Goal: Navigation & Orientation: Find specific page/section

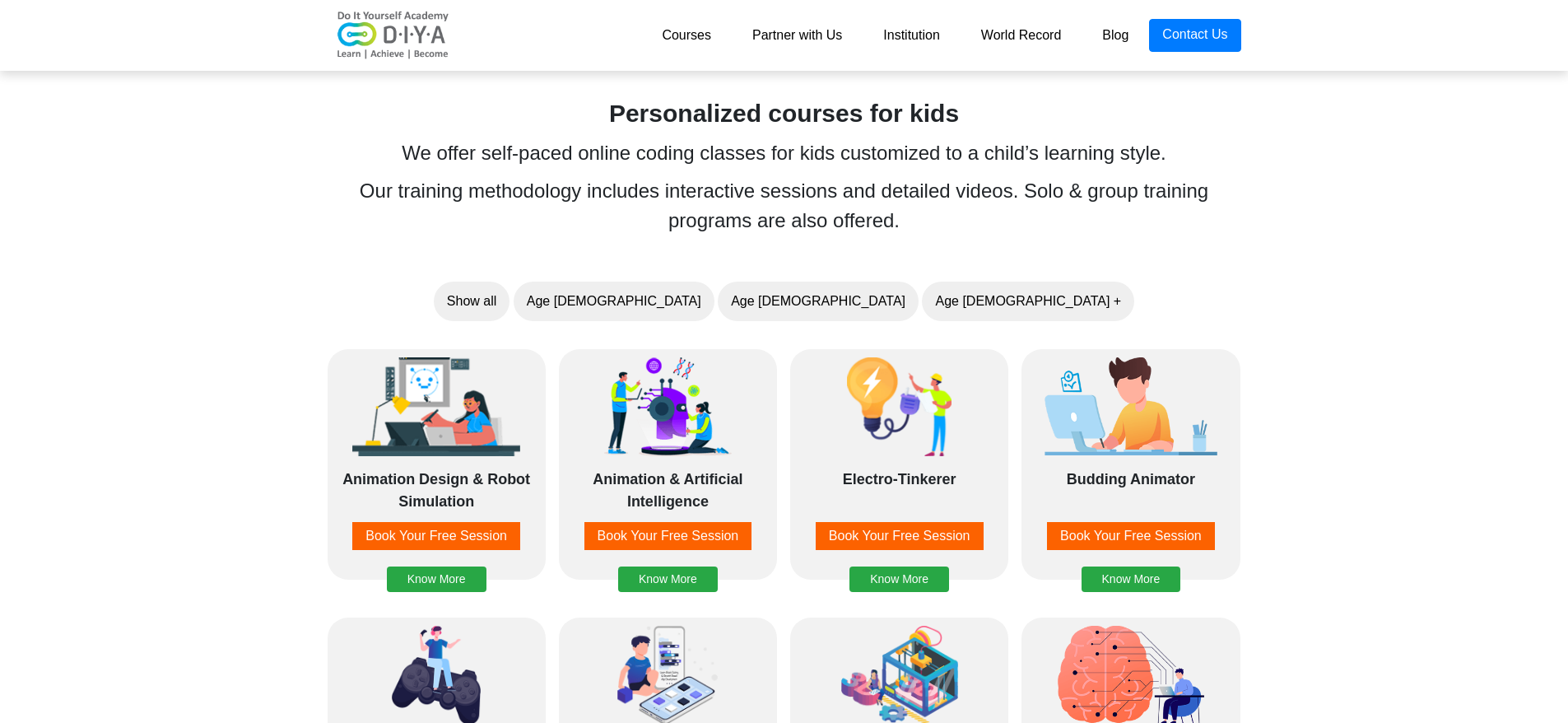
scroll to position [1176, 0]
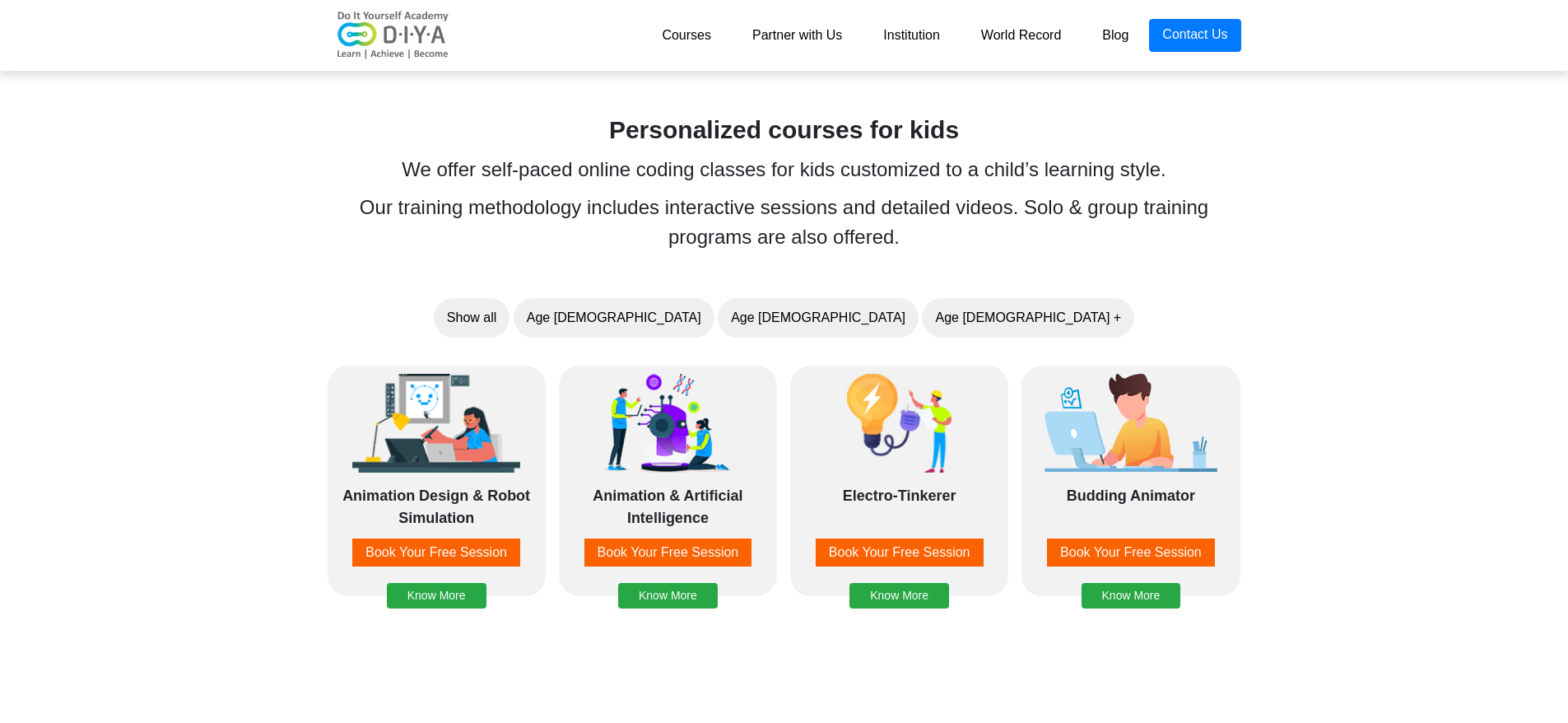
click at [920, 35] on link "Institution" at bounding box center [912, 35] width 97 height 33
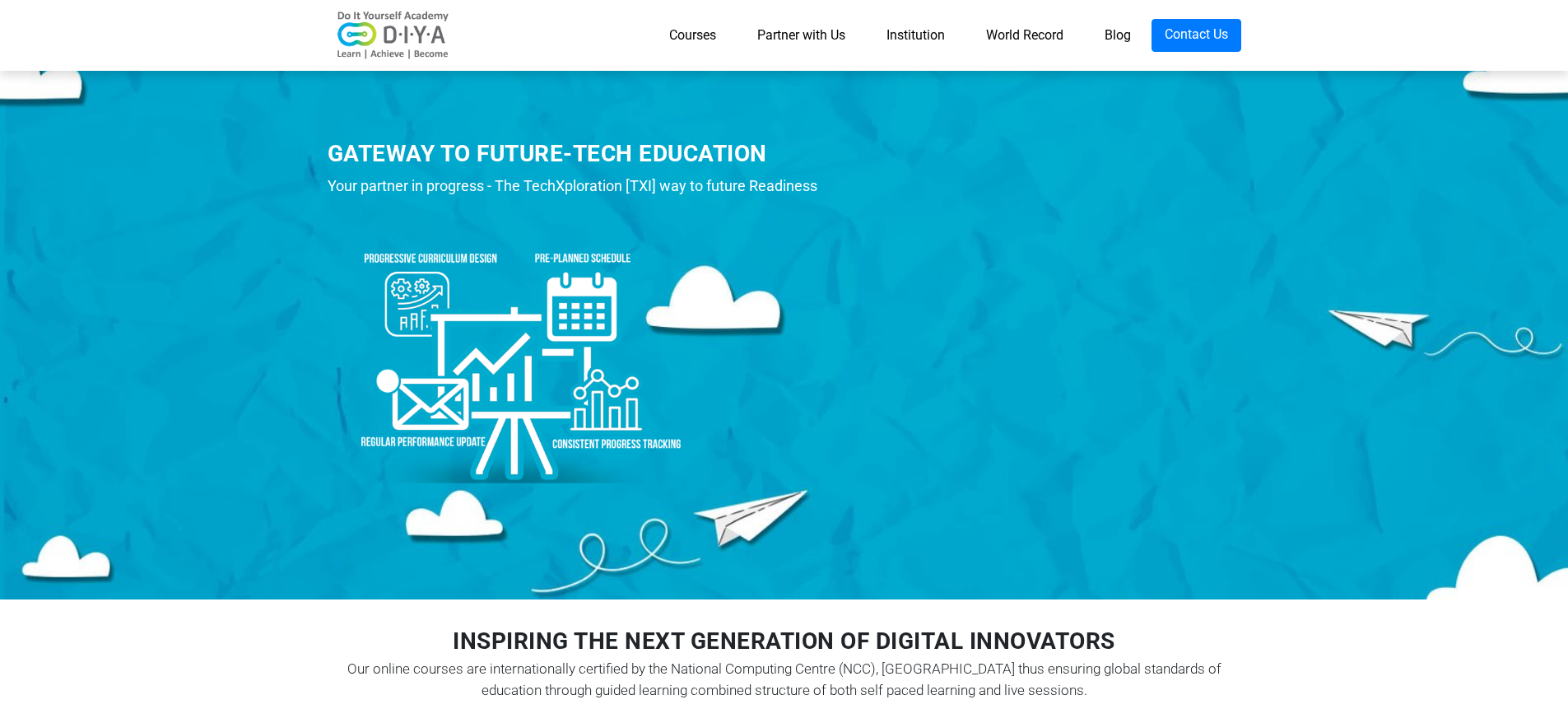
click at [817, 34] on link "Partner with Us" at bounding box center [802, 35] width 129 height 33
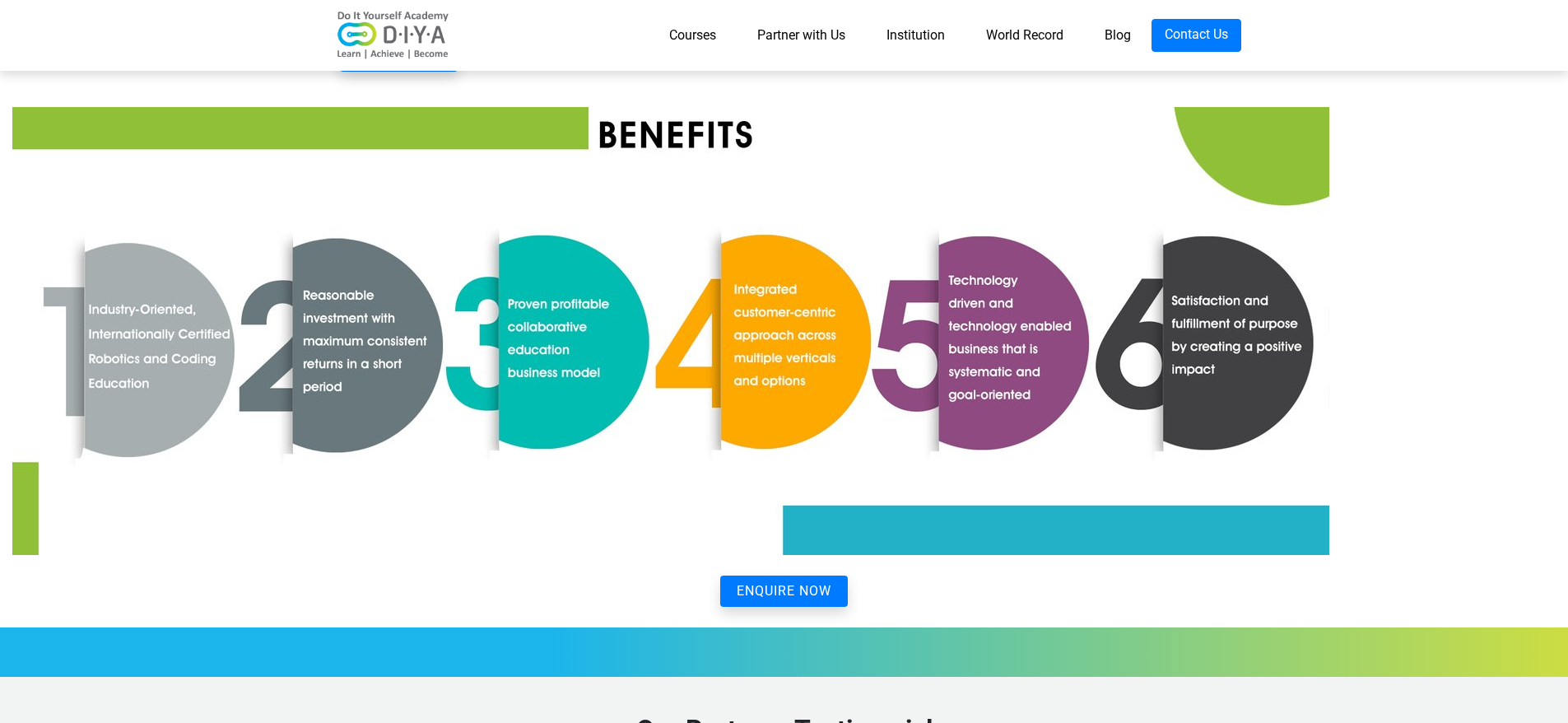
scroll to position [2383, 0]
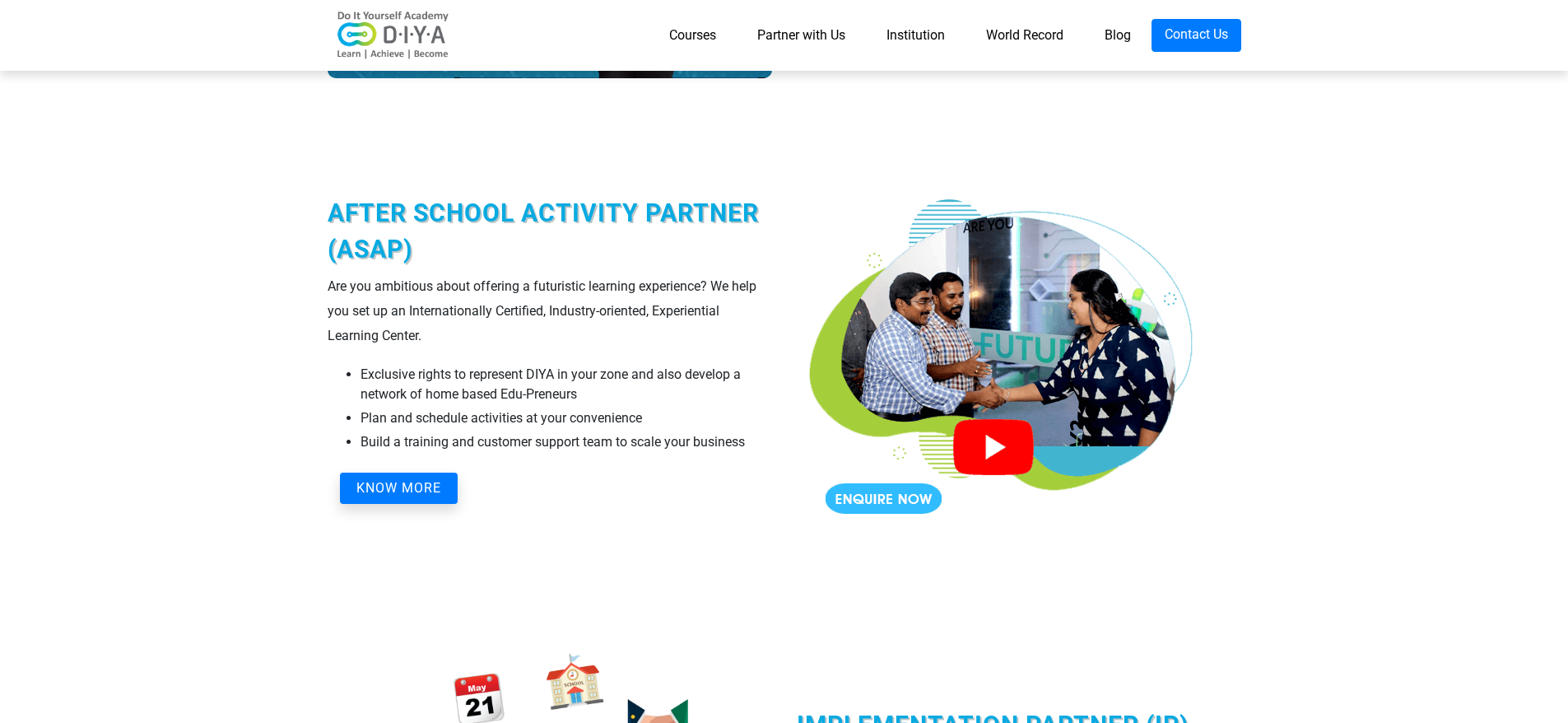
click at [1107, 34] on link "Blog" at bounding box center [1118, 35] width 67 height 33
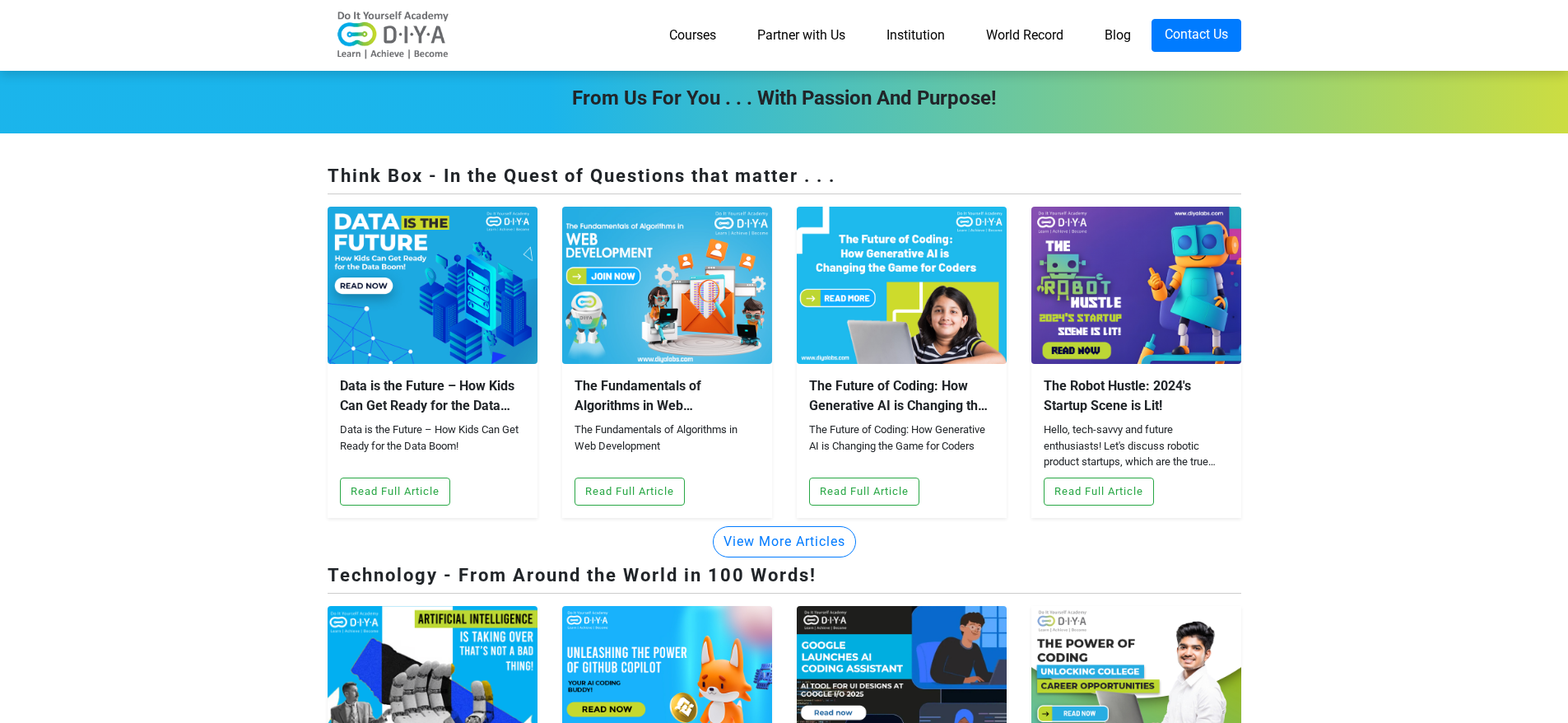
click at [1008, 29] on link "World Record" at bounding box center [1024, 35] width 118 height 33
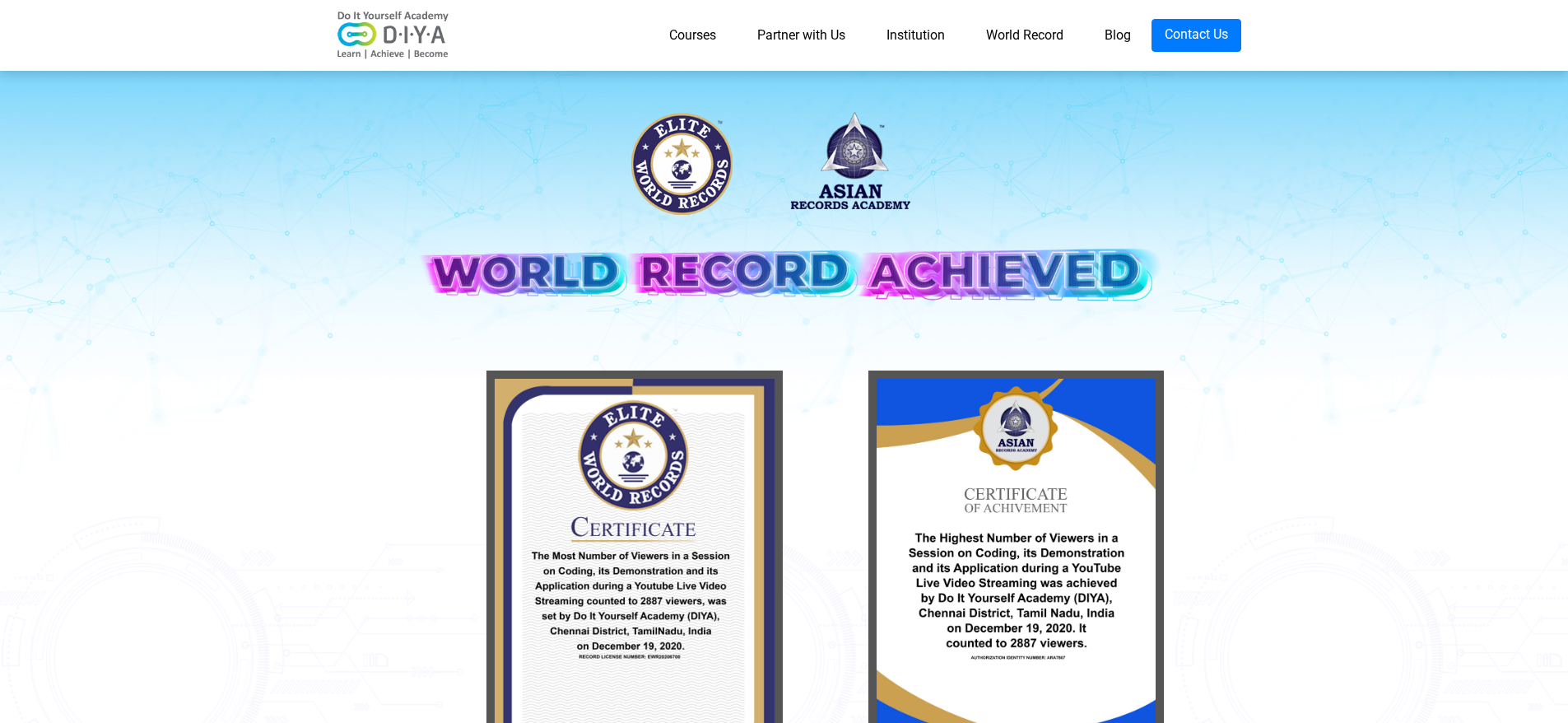
click at [687, 33] on link "Courses" at bounding box center [692, 35] width 88 height 33
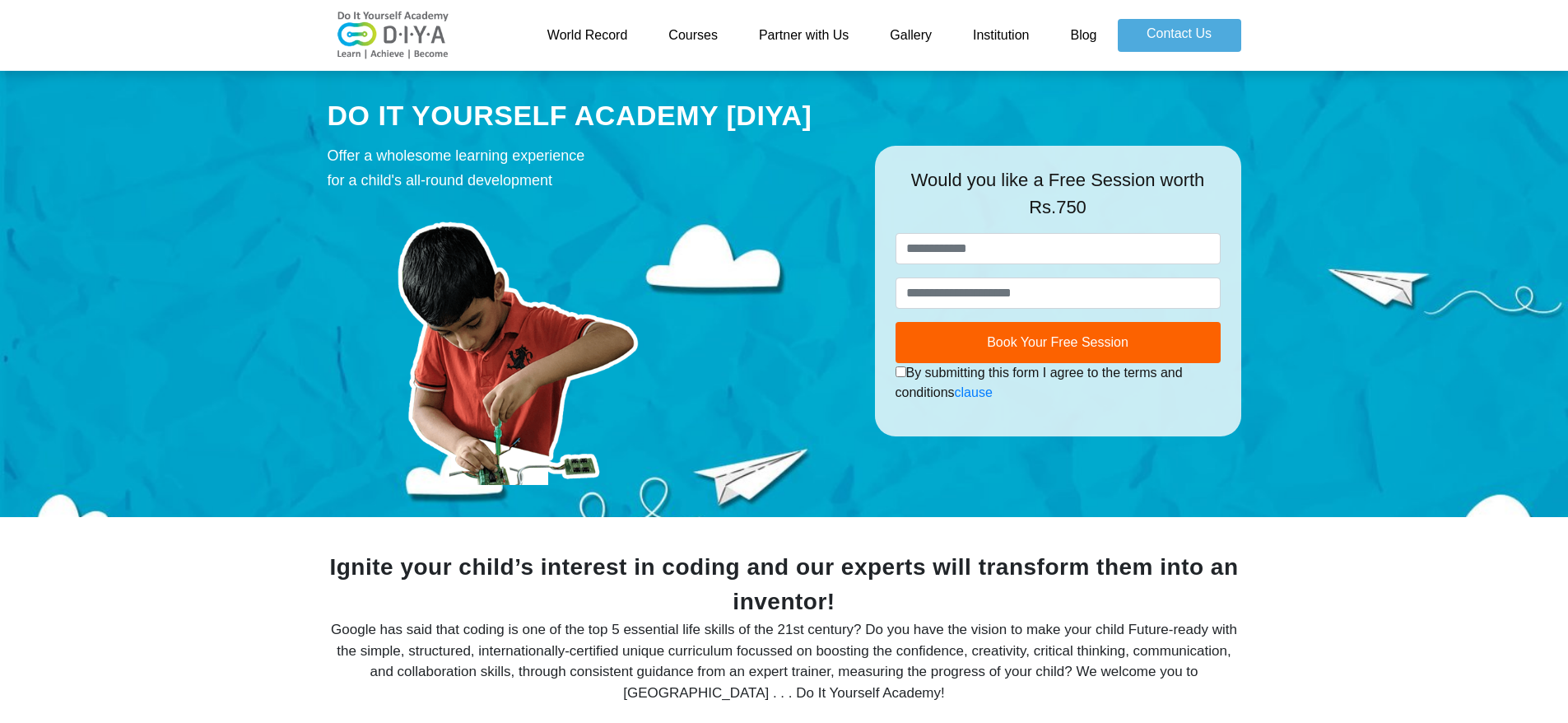
click at [602, 35] on link "World Record" at bounding box center [587, 35] width 122 height 33
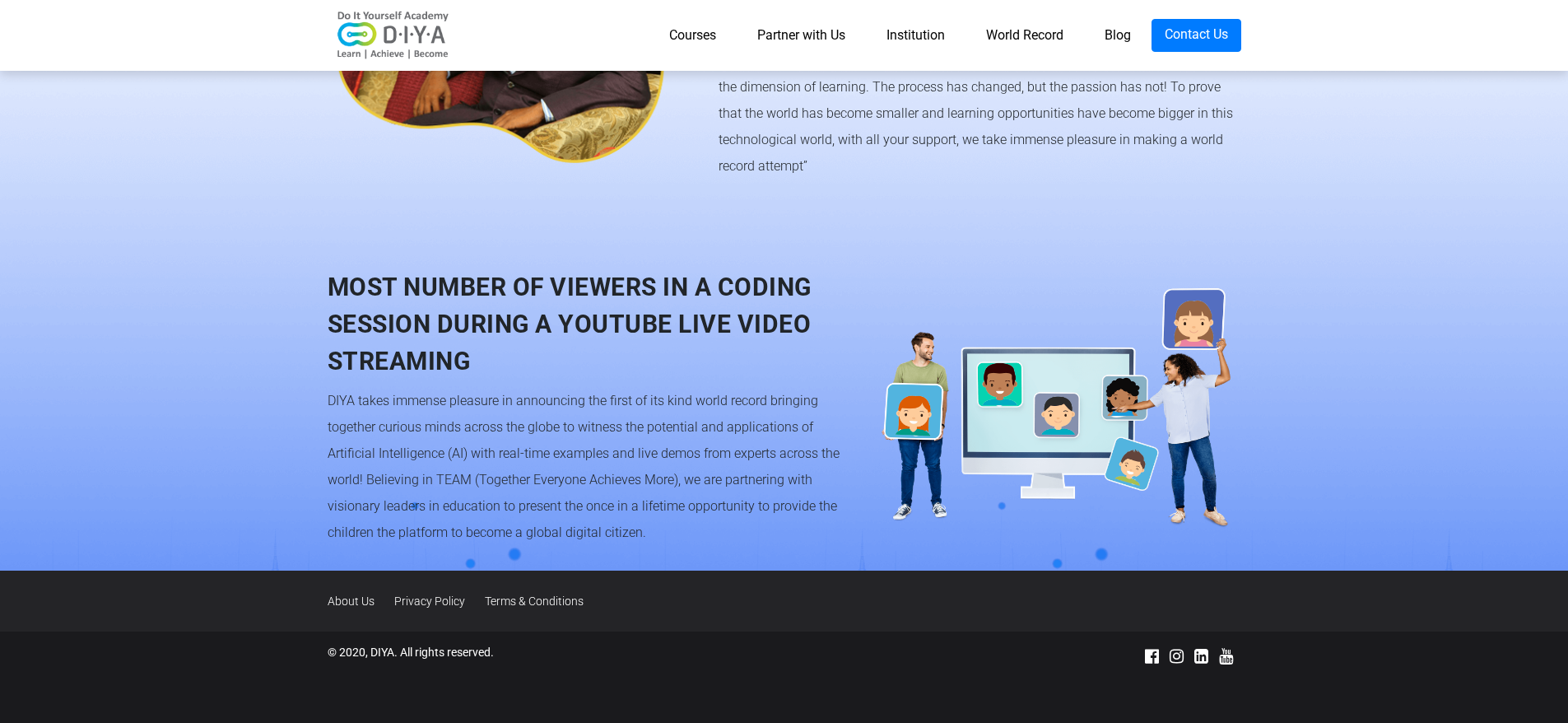
scroll to position [1408, 0]
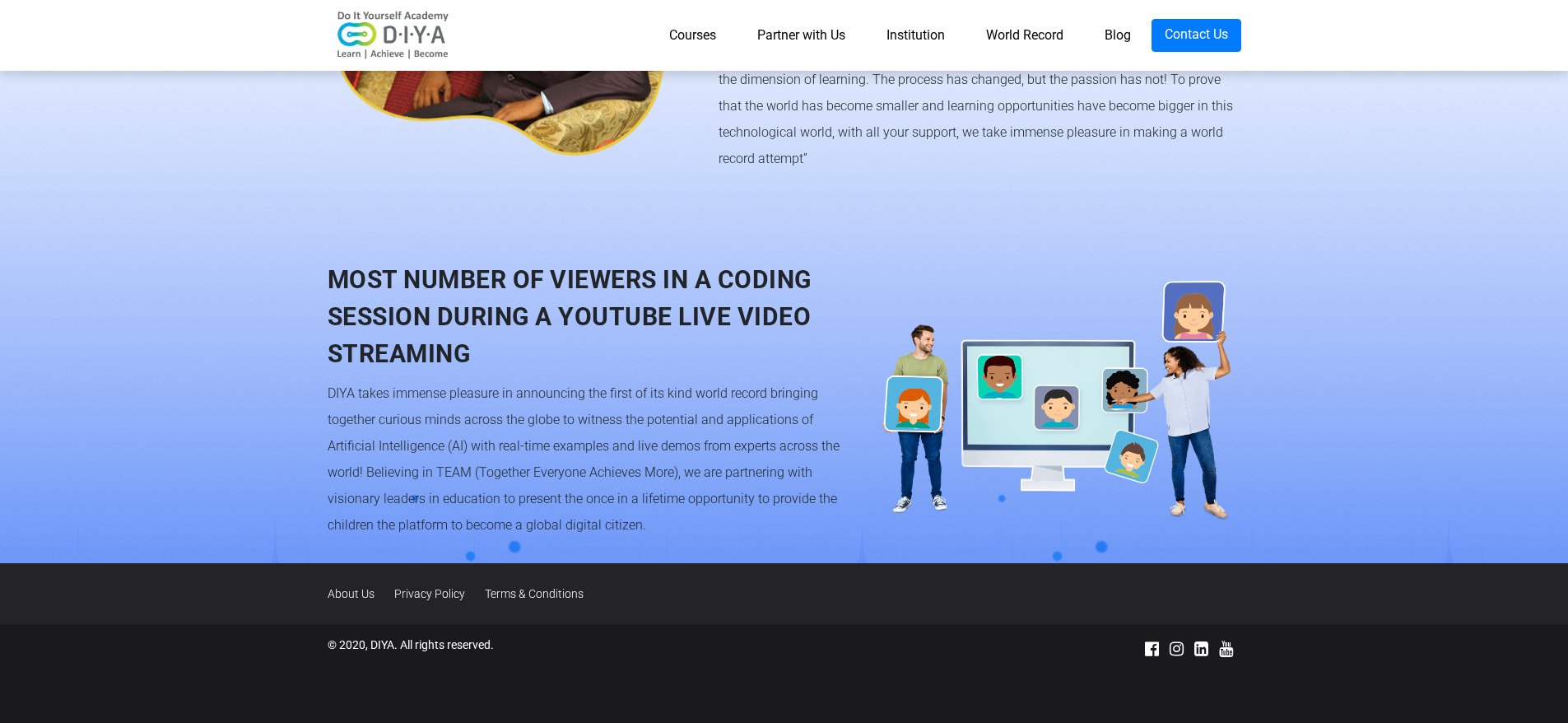
click at [786, 34] on link "Partner with Us" at bounding box center [802, 35] width 129 height 33
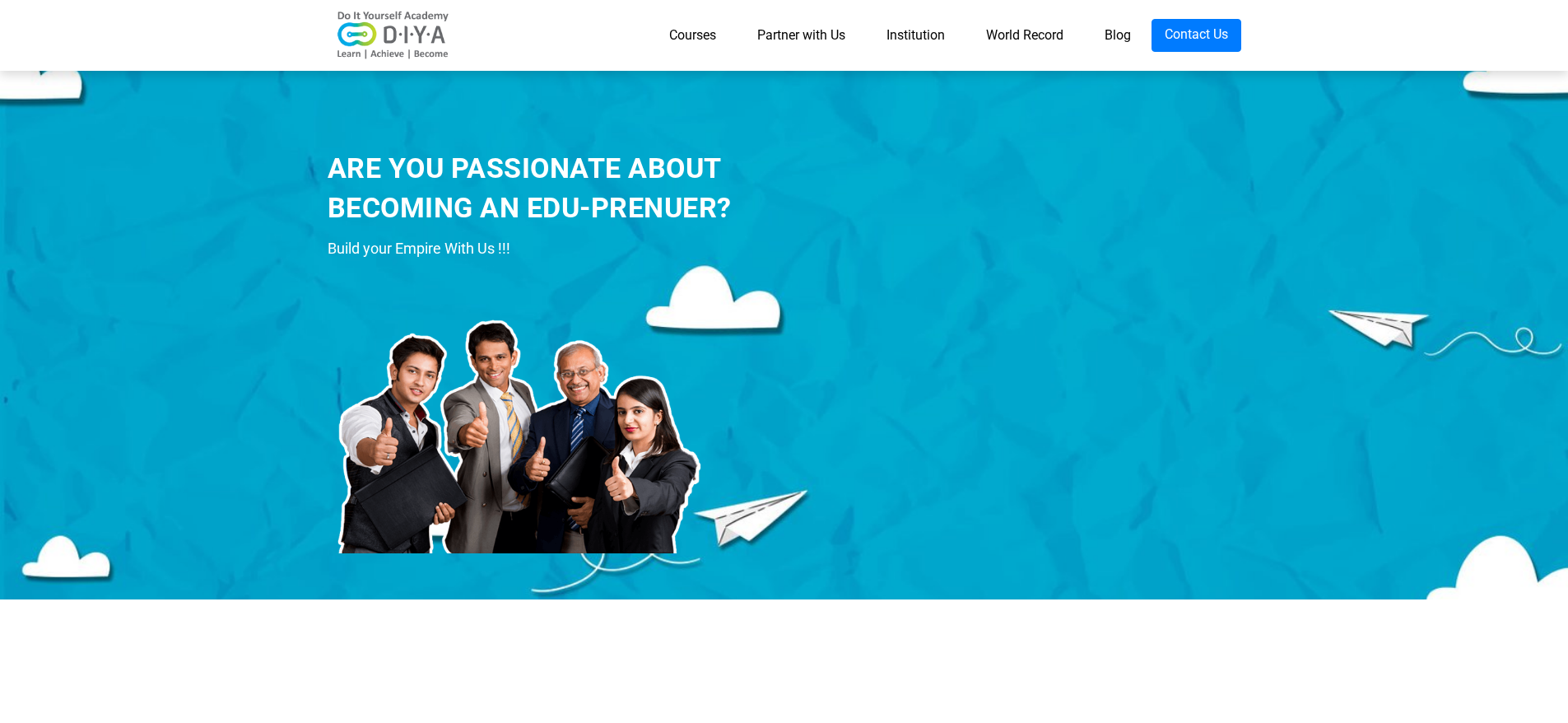
click at [682, 38] on link "Courses" at bounding box center [692, 35] width 88 height 33
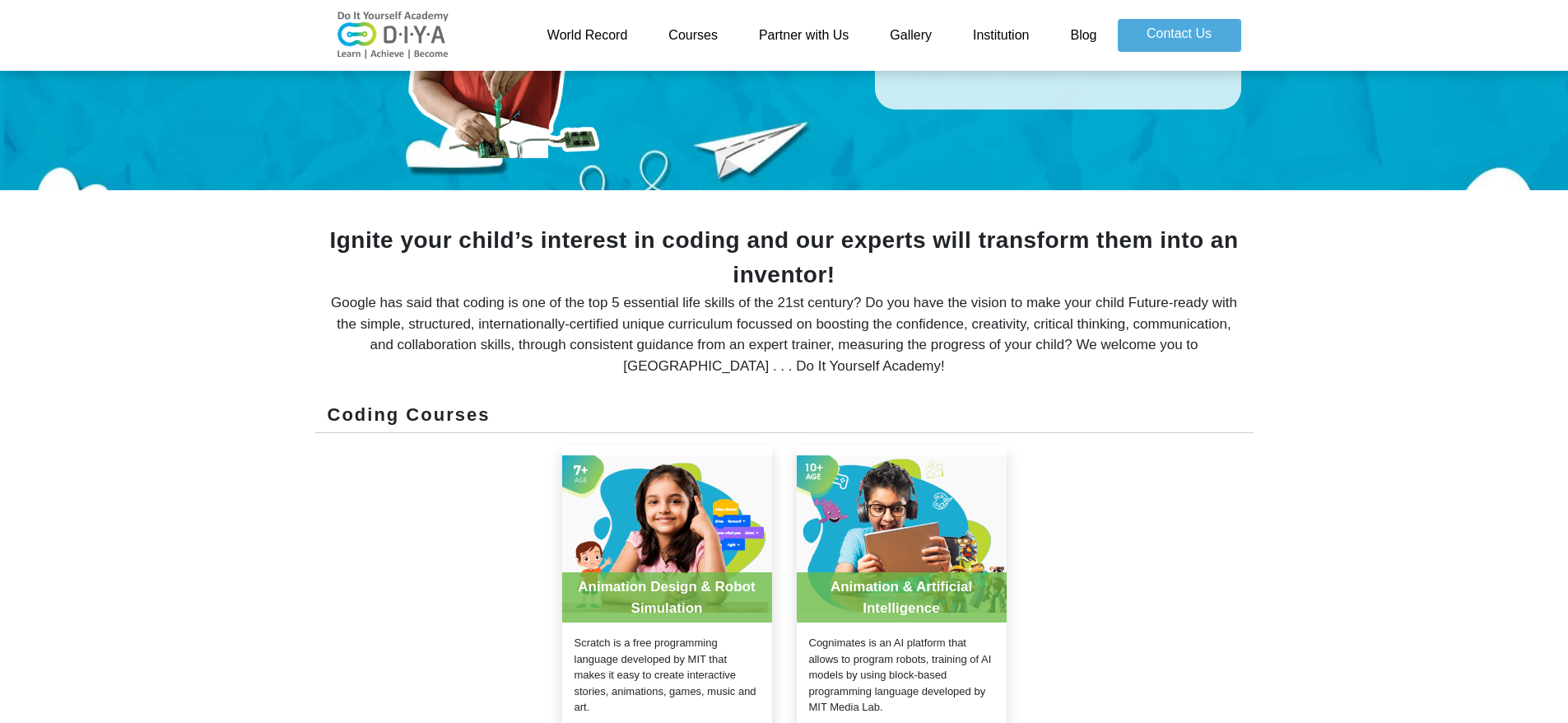
scroll to position [328, 0]
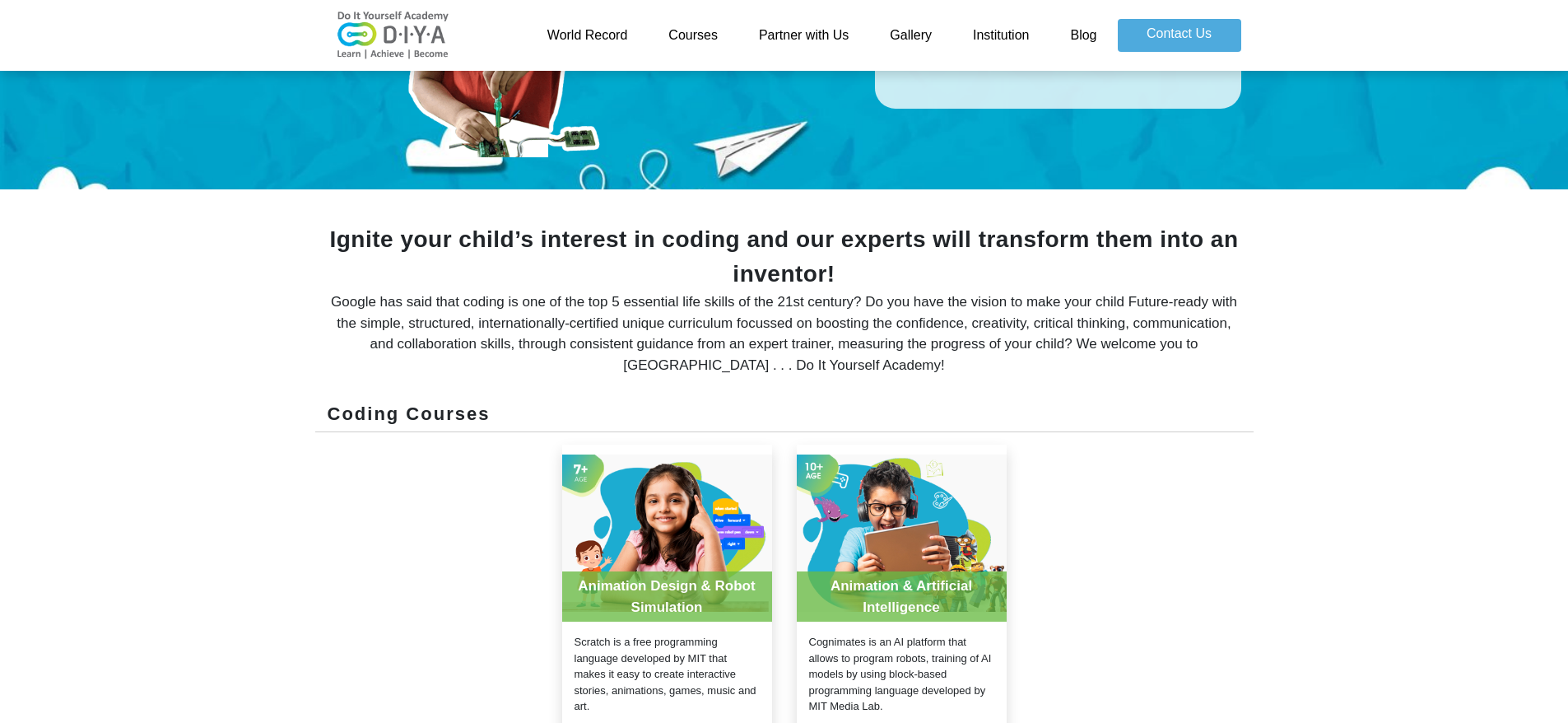
click at [787, 39] on link "Partner with Us" at bounding box center [804, 35] width 131 height 33
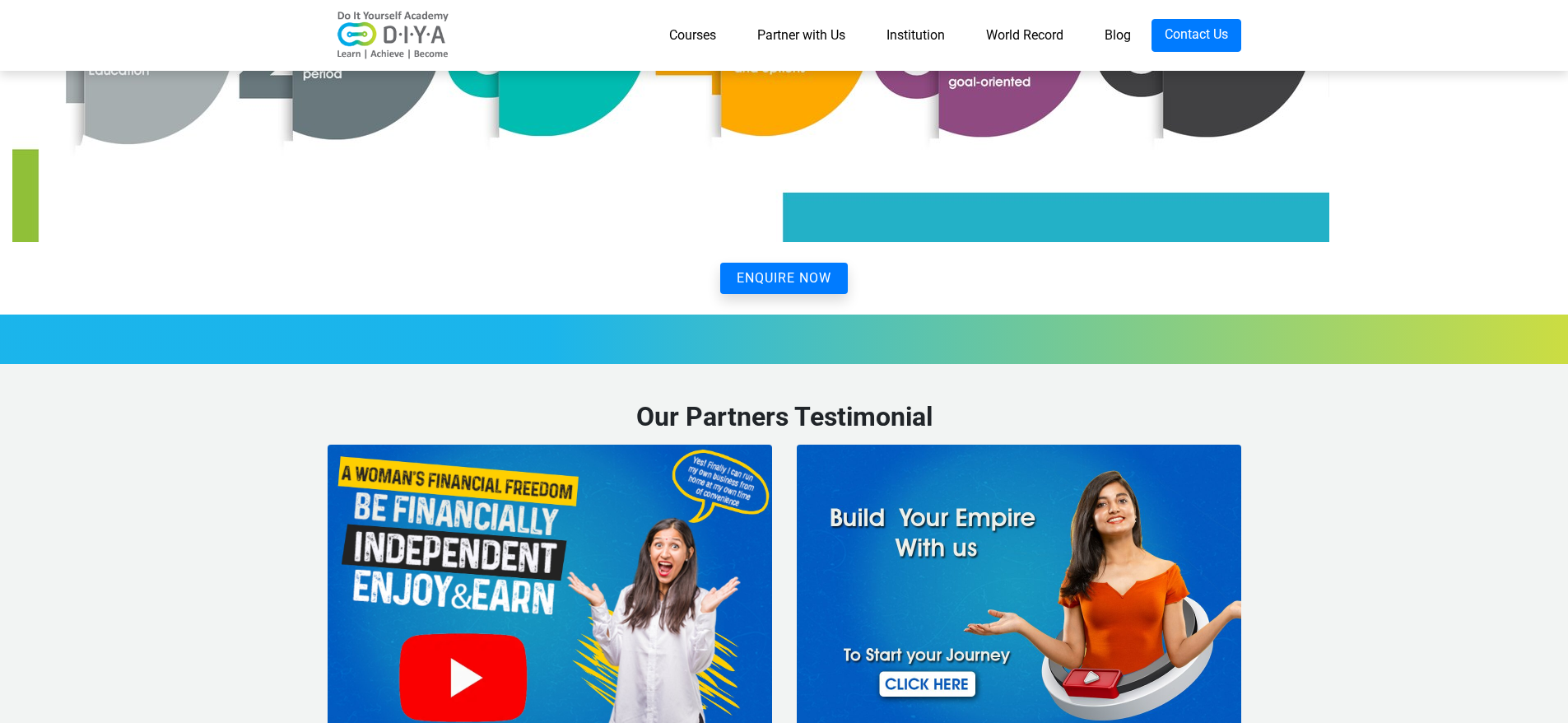
scroll to position [4054, 0]
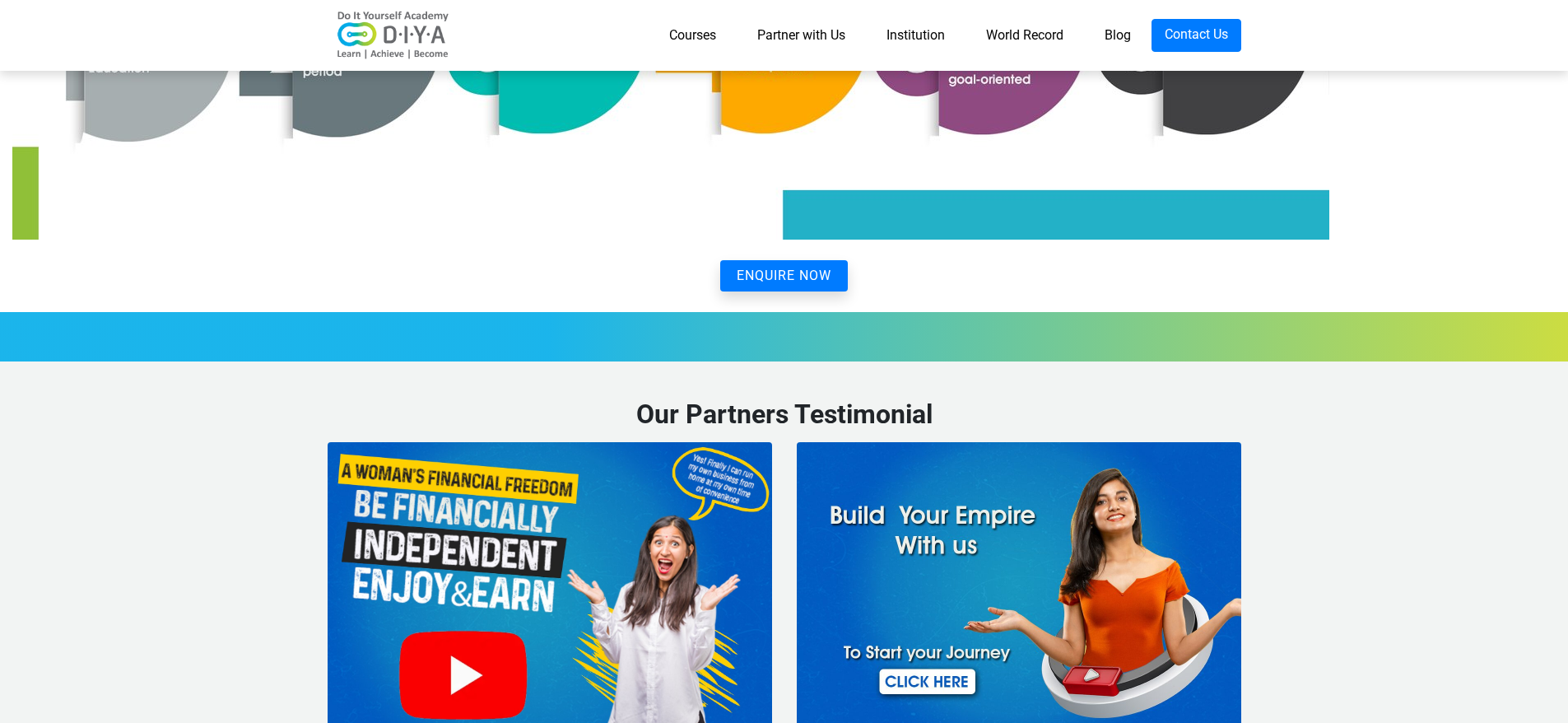
click at [678, 36] on link "Courses" at bounding box center [692, 35] width 88 height 33
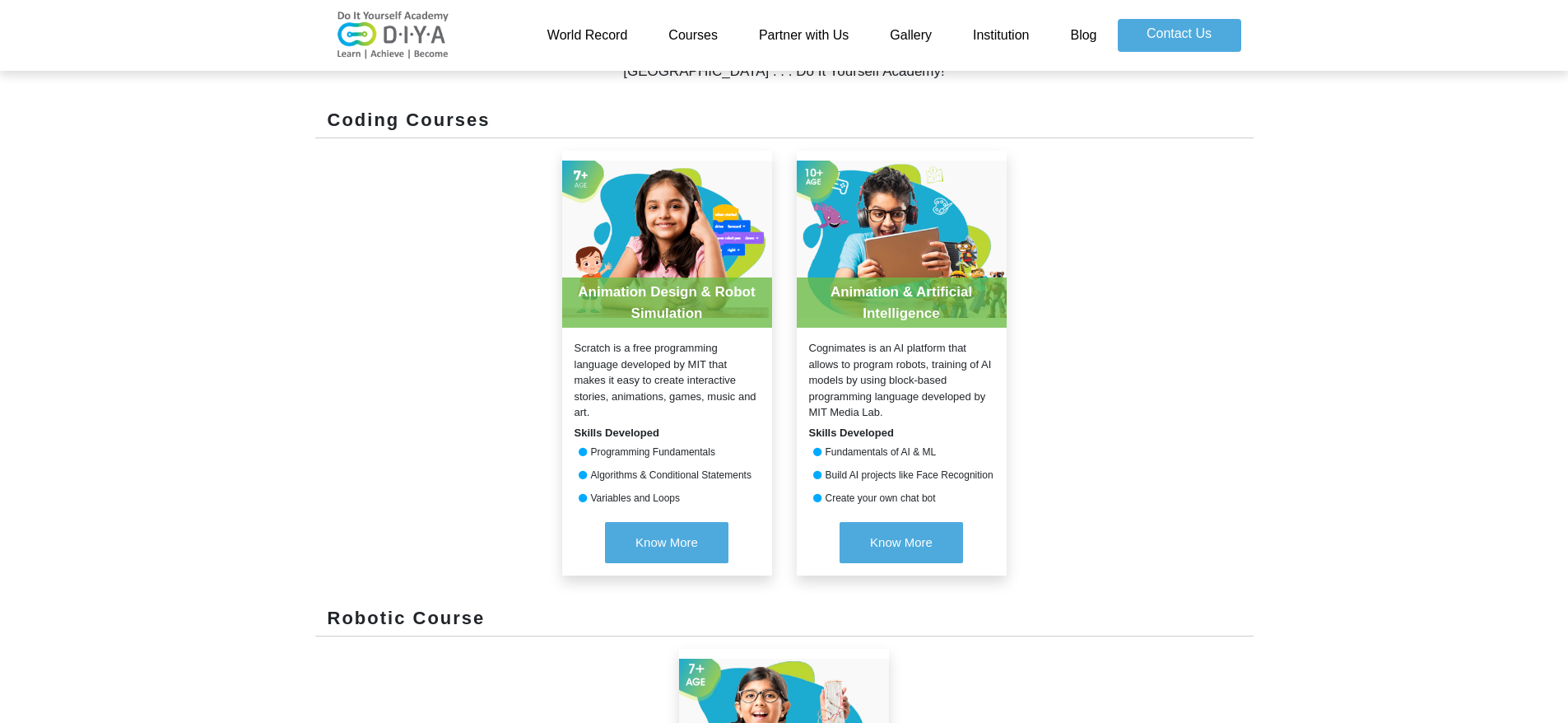
scroll to position [625, 0]
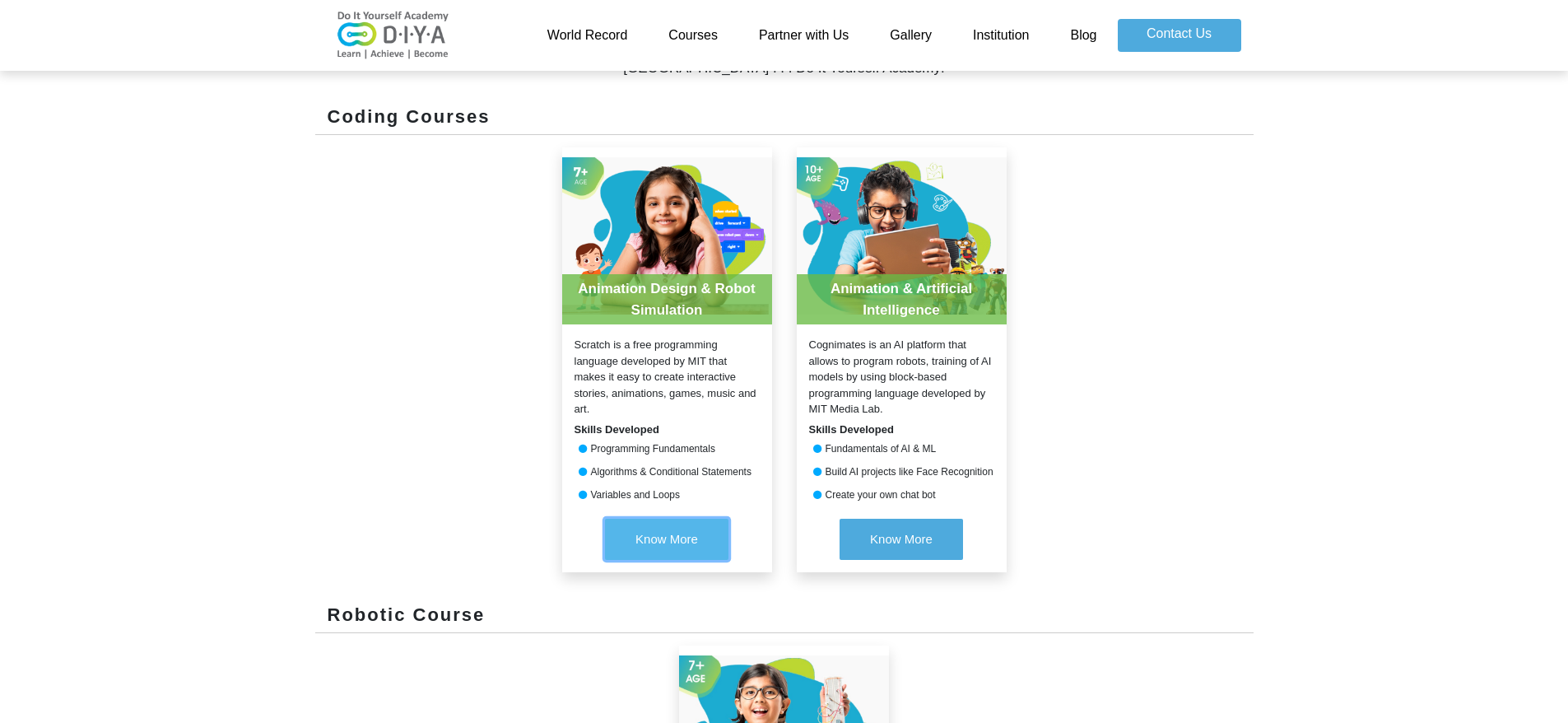
click at [664, 544] on span "Know More" at bounding box center [666, 539] width 62 height 14
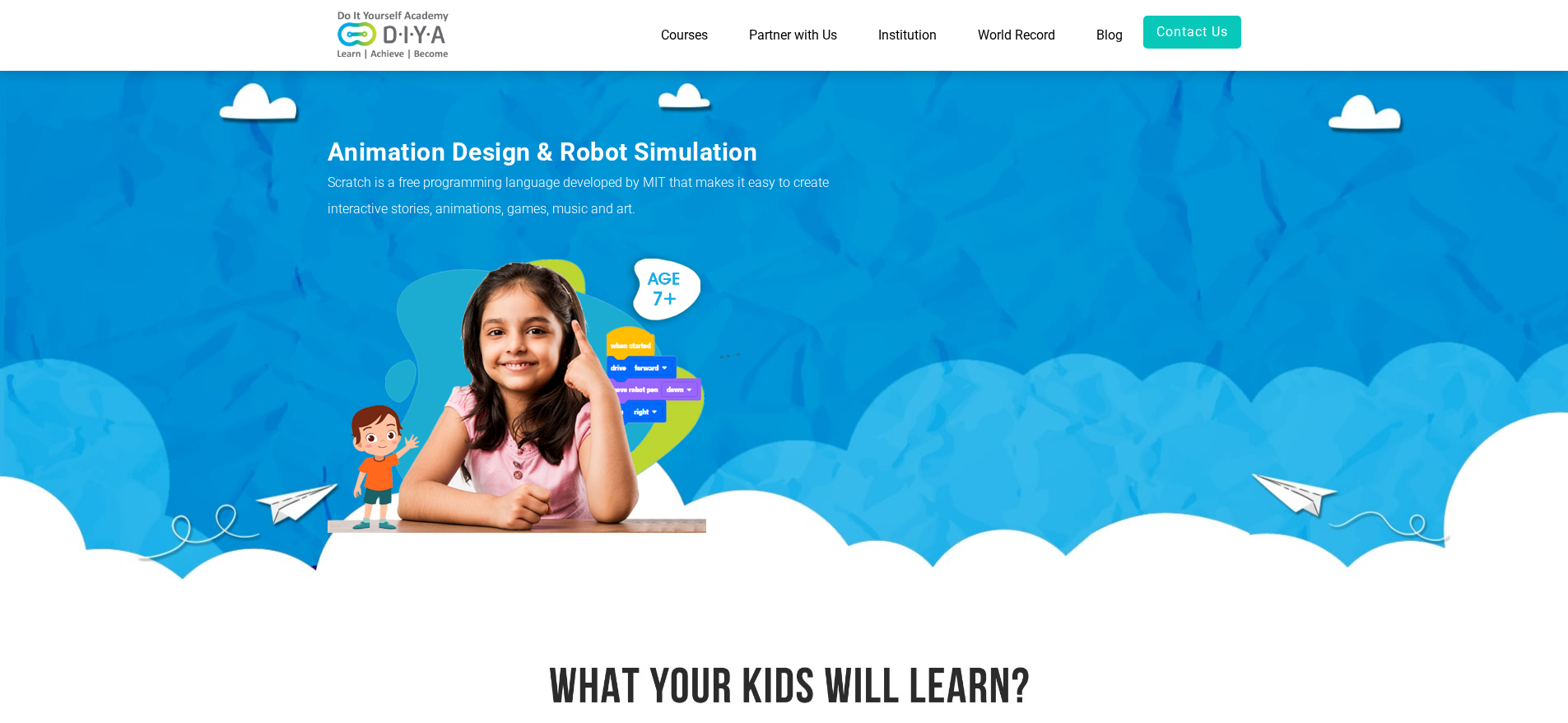
click at [682, 37] on link "Courses" at bounding box center [684, 35] width 88 height 40
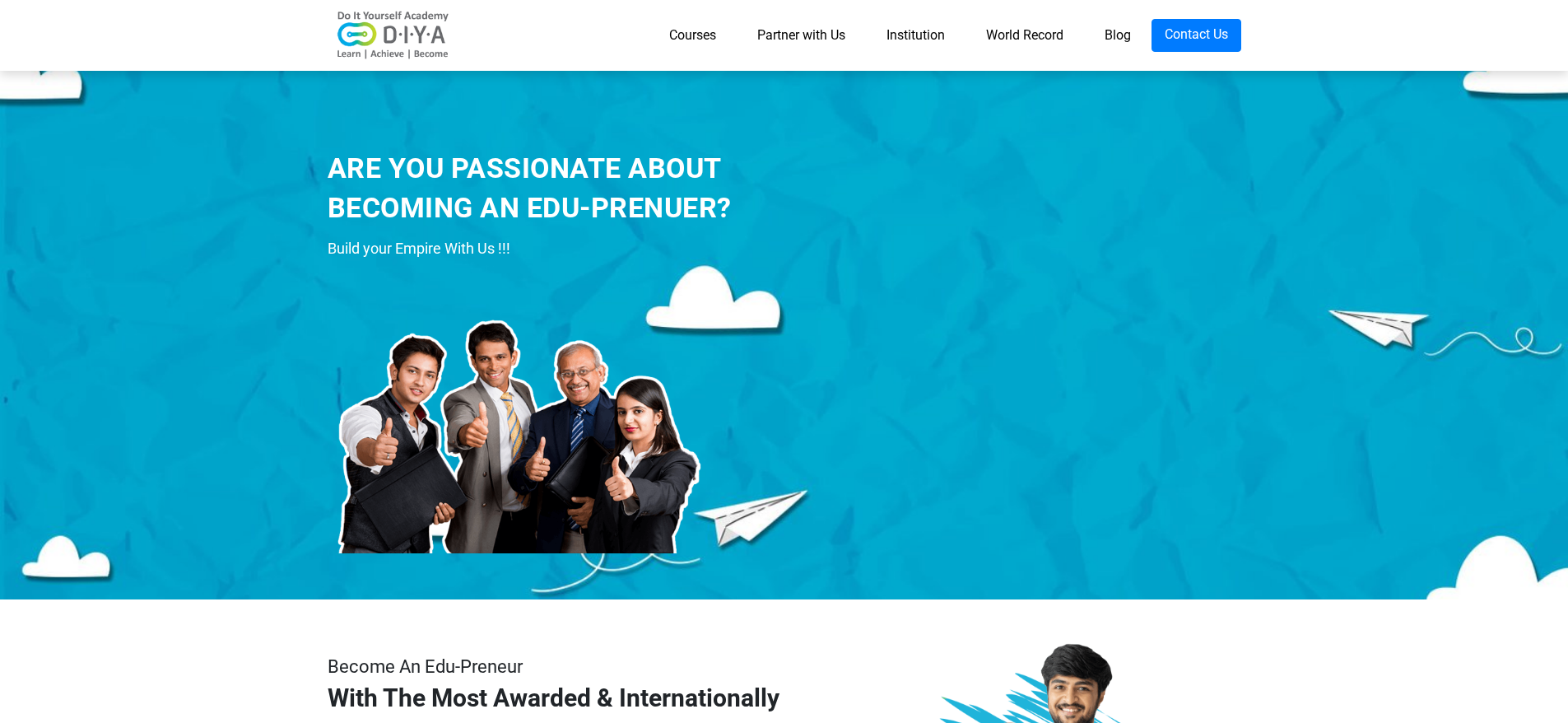
click at [792, 35] on link "Partner with Us" at bounding box center [802, 35] width 129 height 33
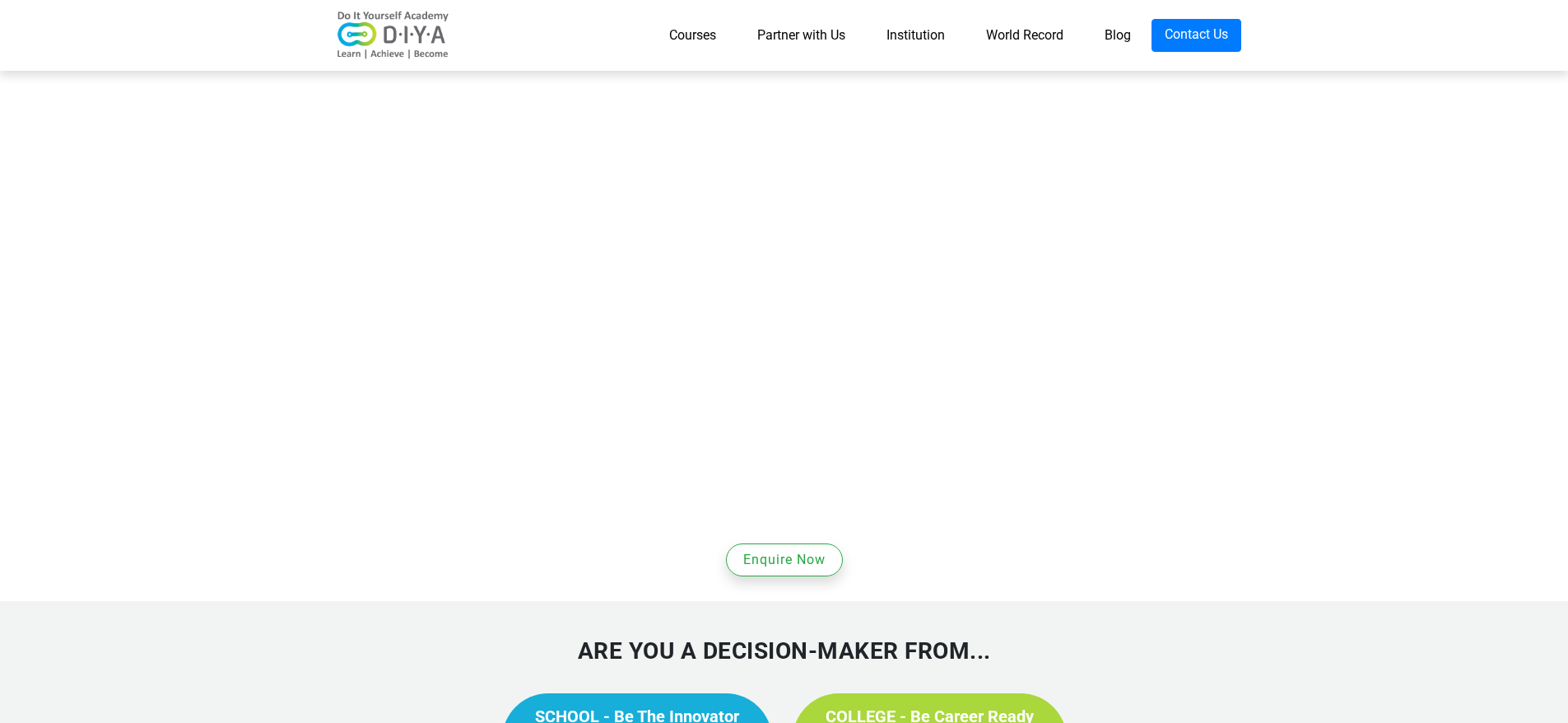
scroll to position [862, 0]
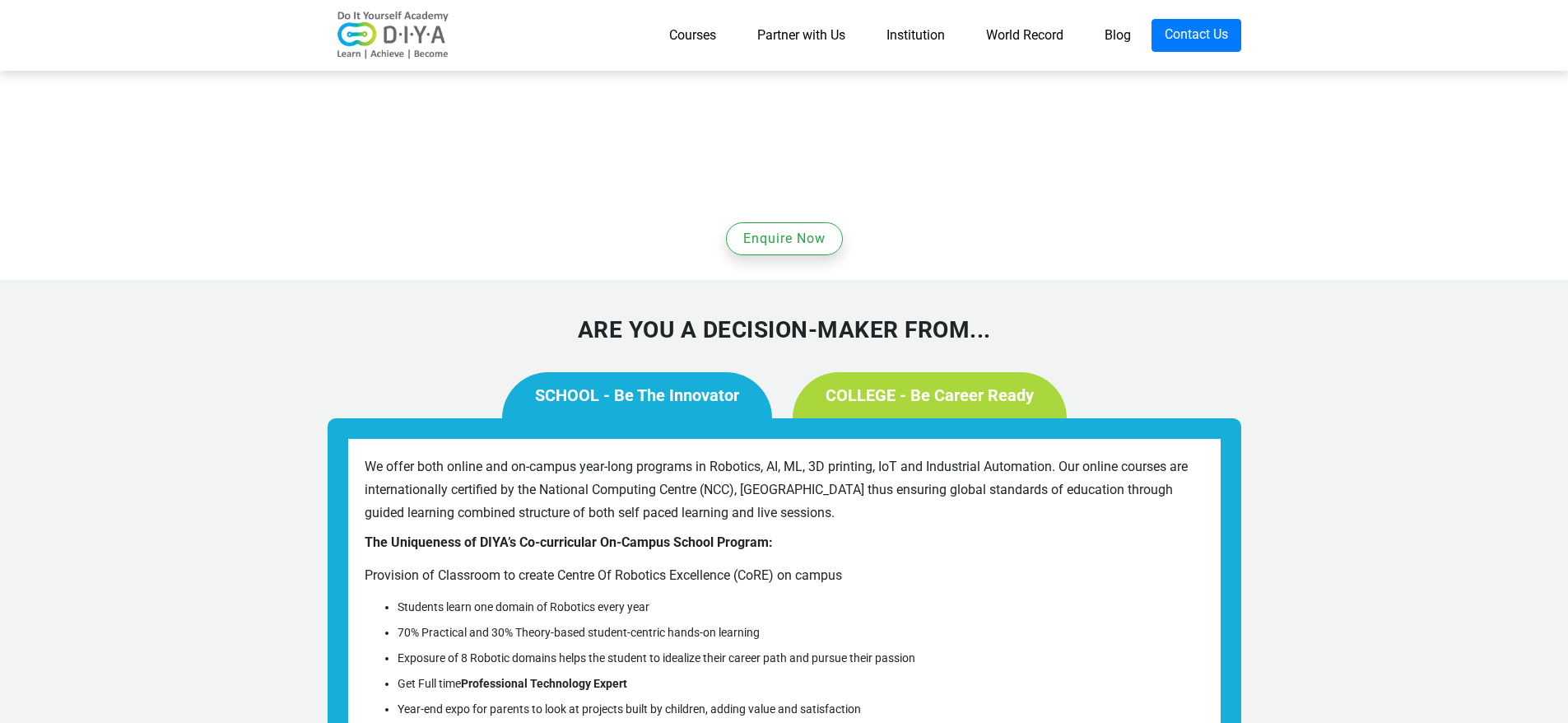
scroll to position [1239, 0]
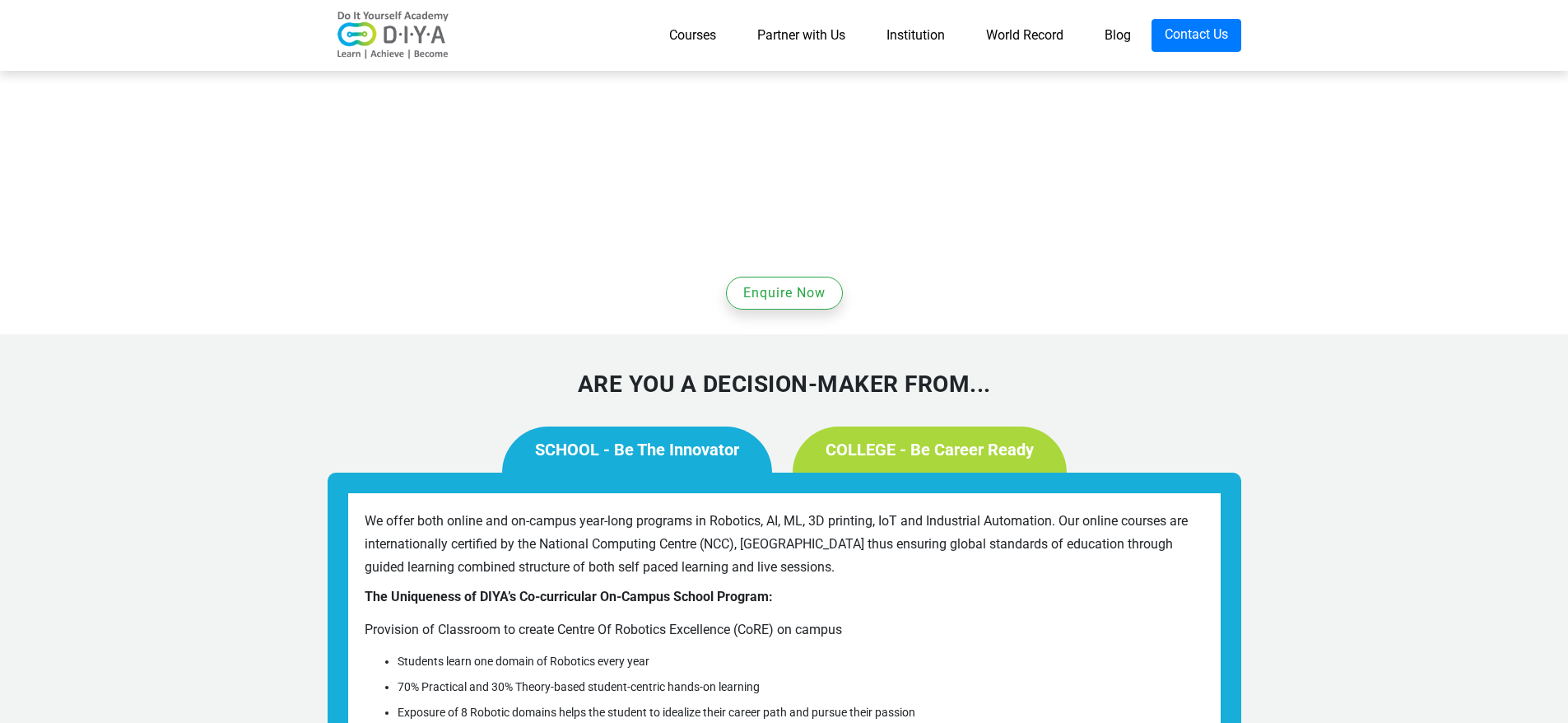
click at [918, 34] on link "Institution" at bounding box center [916, 35] width 100 height 33
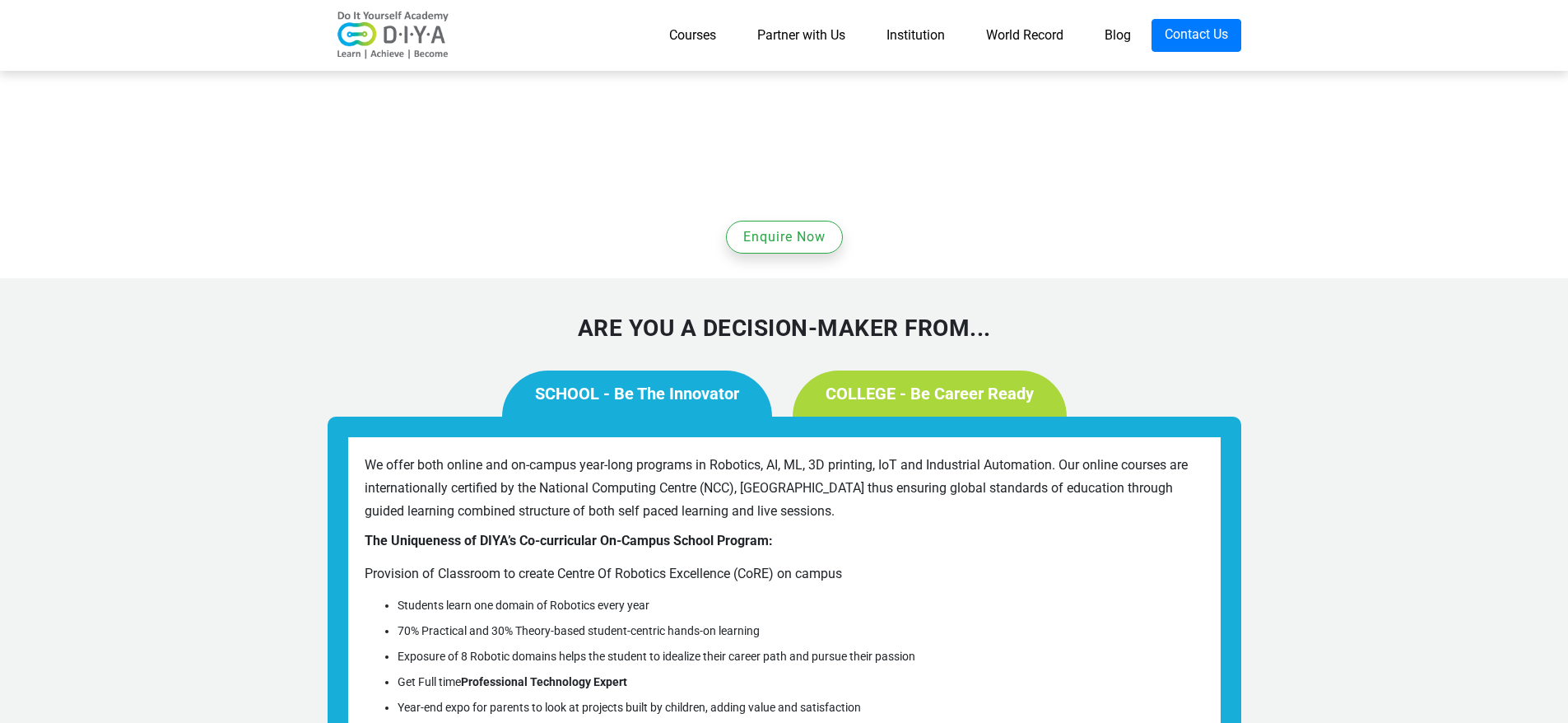
scroll to position [1292, 0]
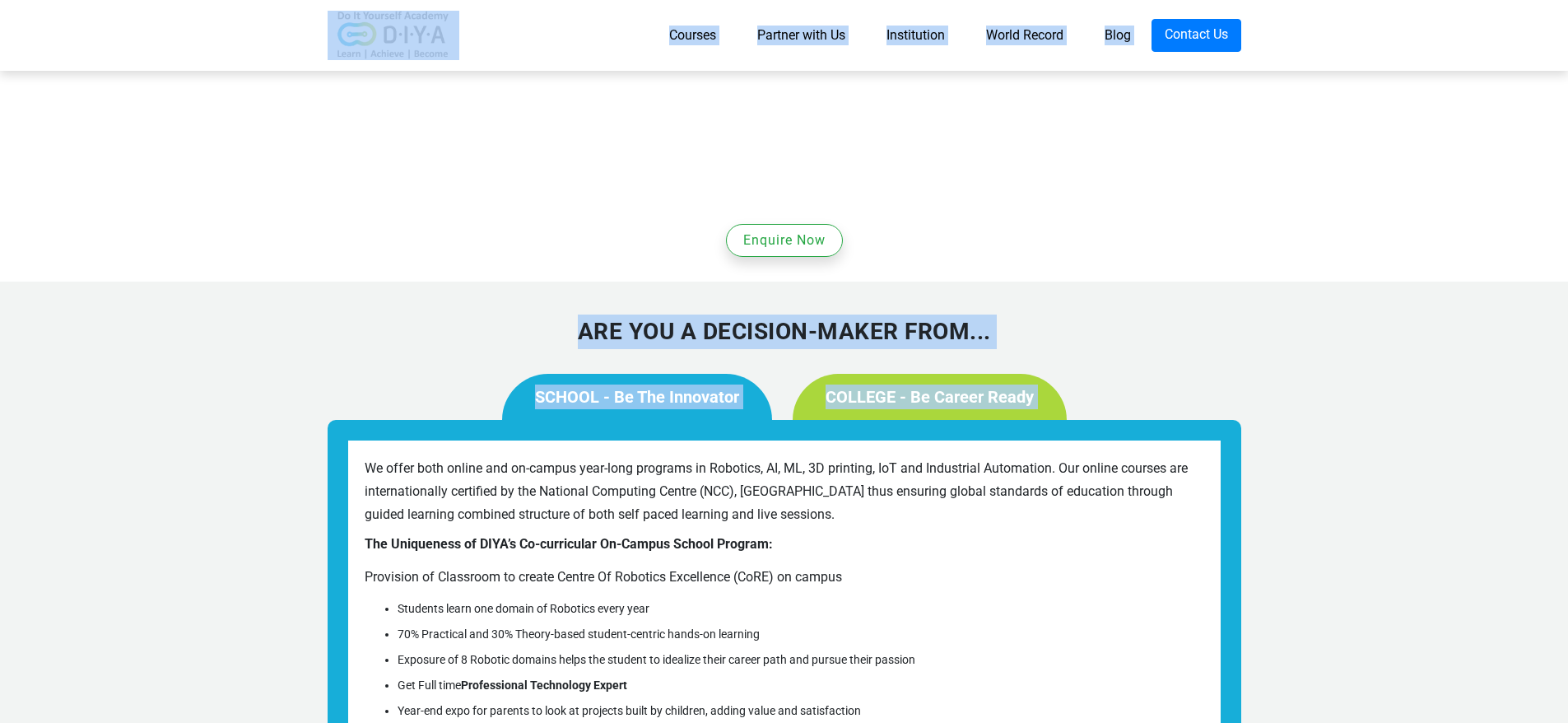
drag, startPoint x: 303, startPoint y: 6, endPoint x: 616, endPoint y: 132, distance: 337.4
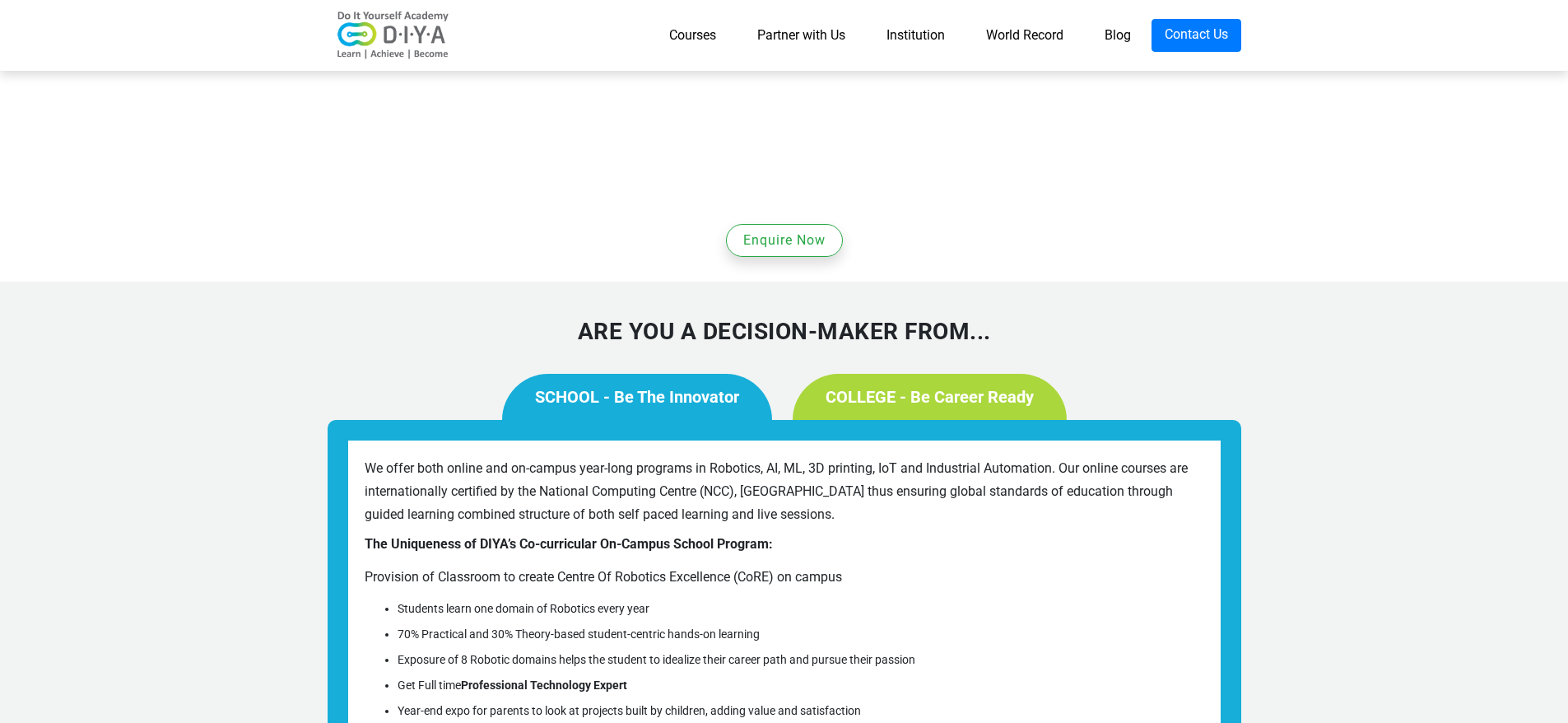
click at [1284, 282] on section "Are you a decision-maker from... SCHOOL - Be The Innovator COLLEGE - Be Career …" at bounding box center [784, 631] width 1568 height 698
drag, startPoint x: 313, startPoint y: 3, endPoint x: 1251, endPoint y: 667, distance: 1149.2
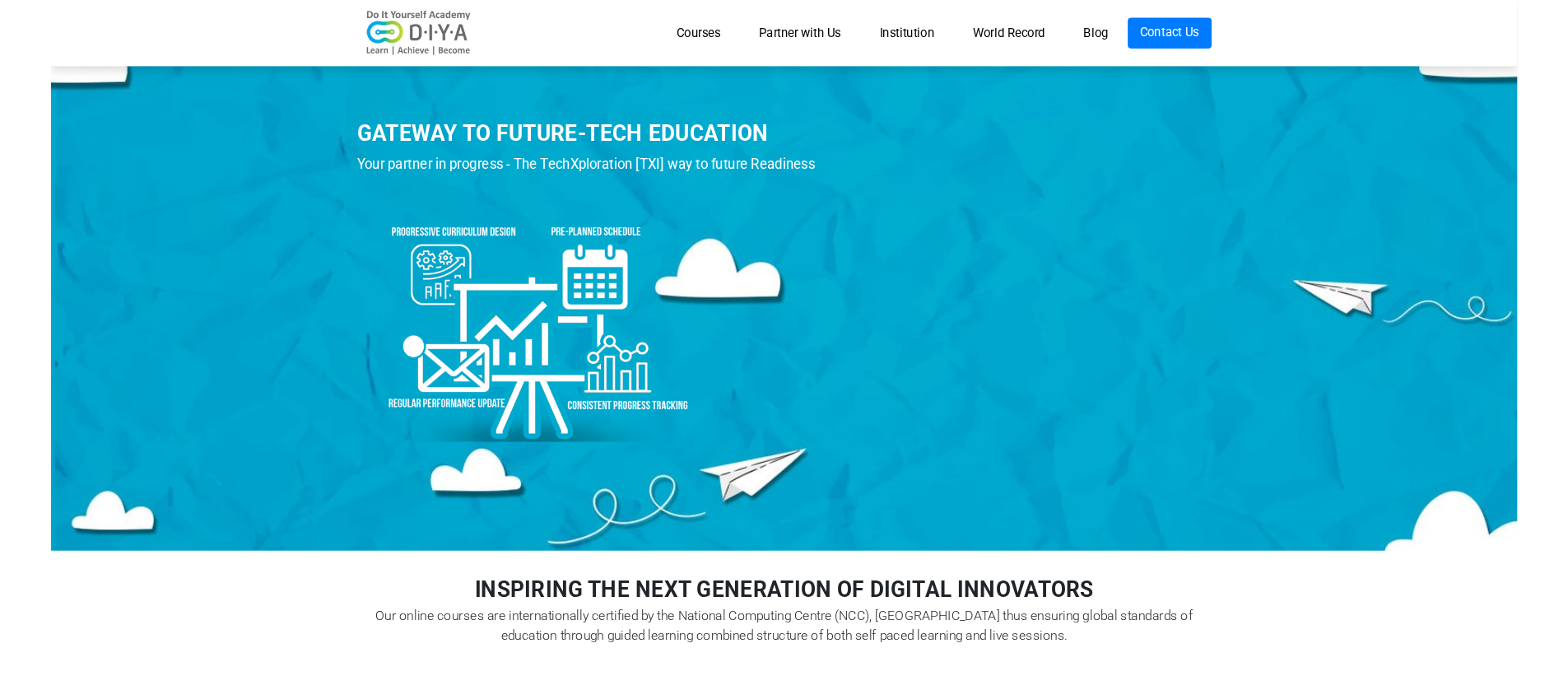
scroll to position [0, 0]
